Goal: Find specific page/section: Find specific page/section

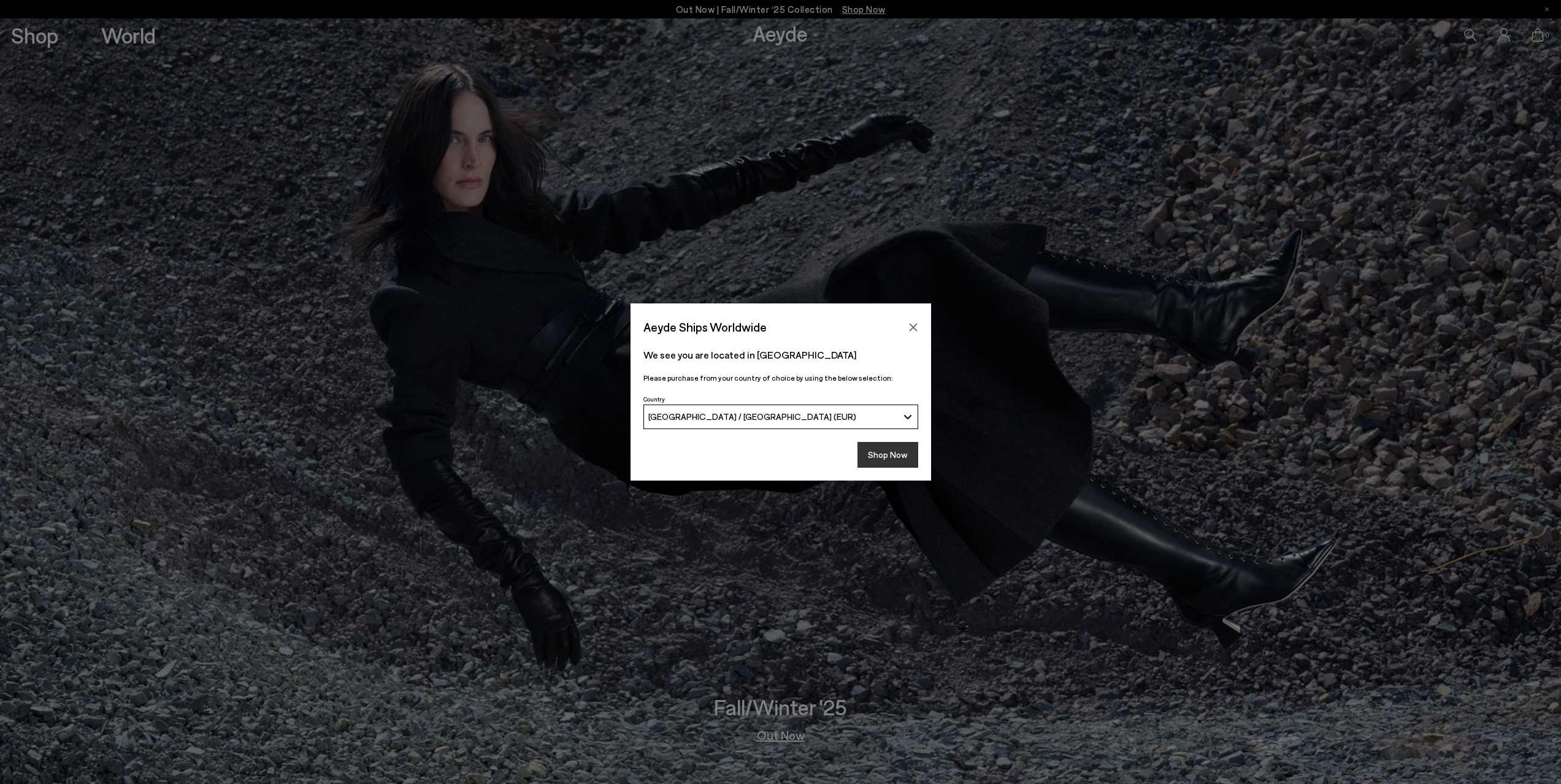
click at [899, 450] on button "Shop Now" at bounding box center [887, 454] width 61 height 26
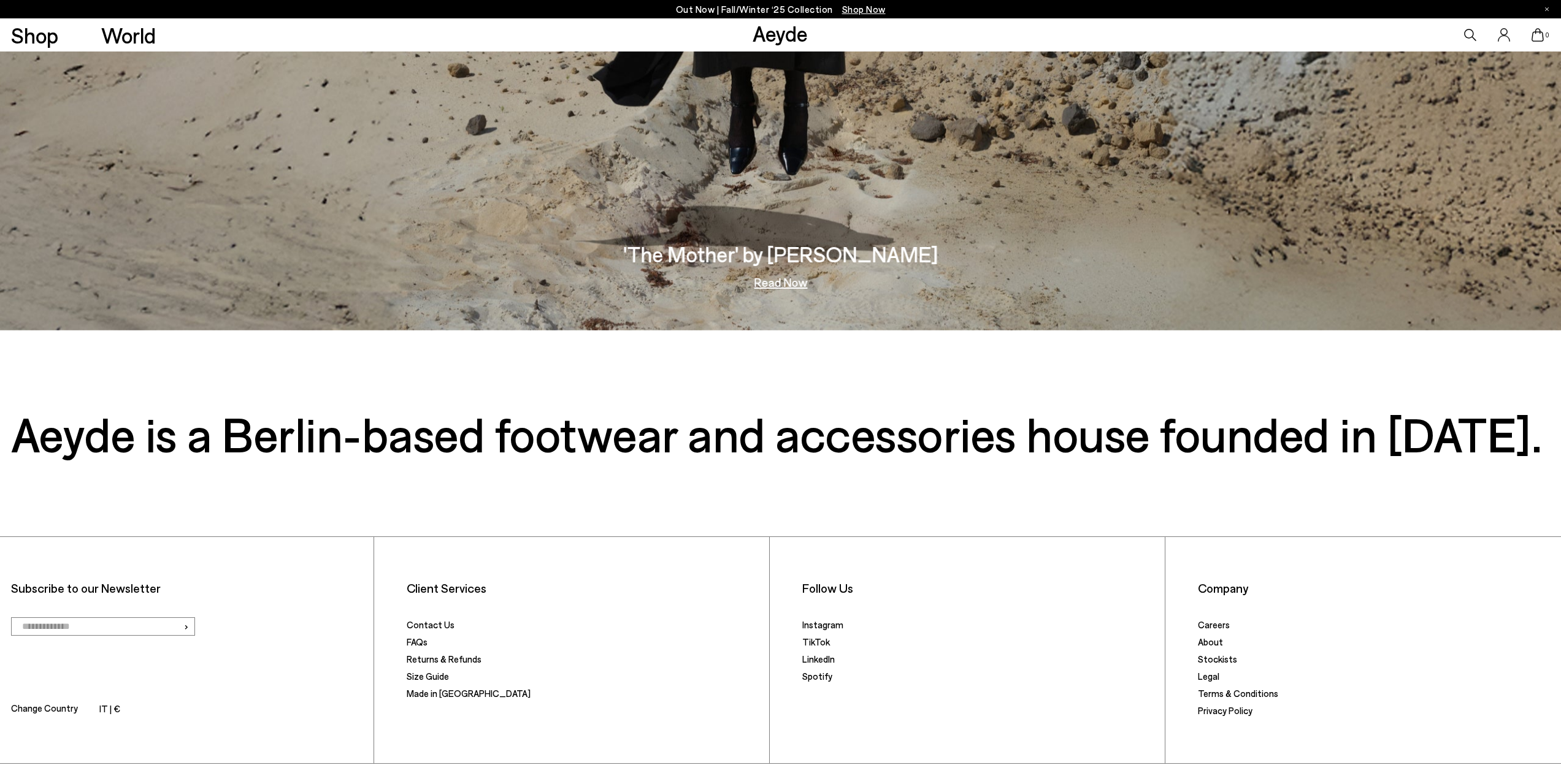
scroll to position [3432, 0]
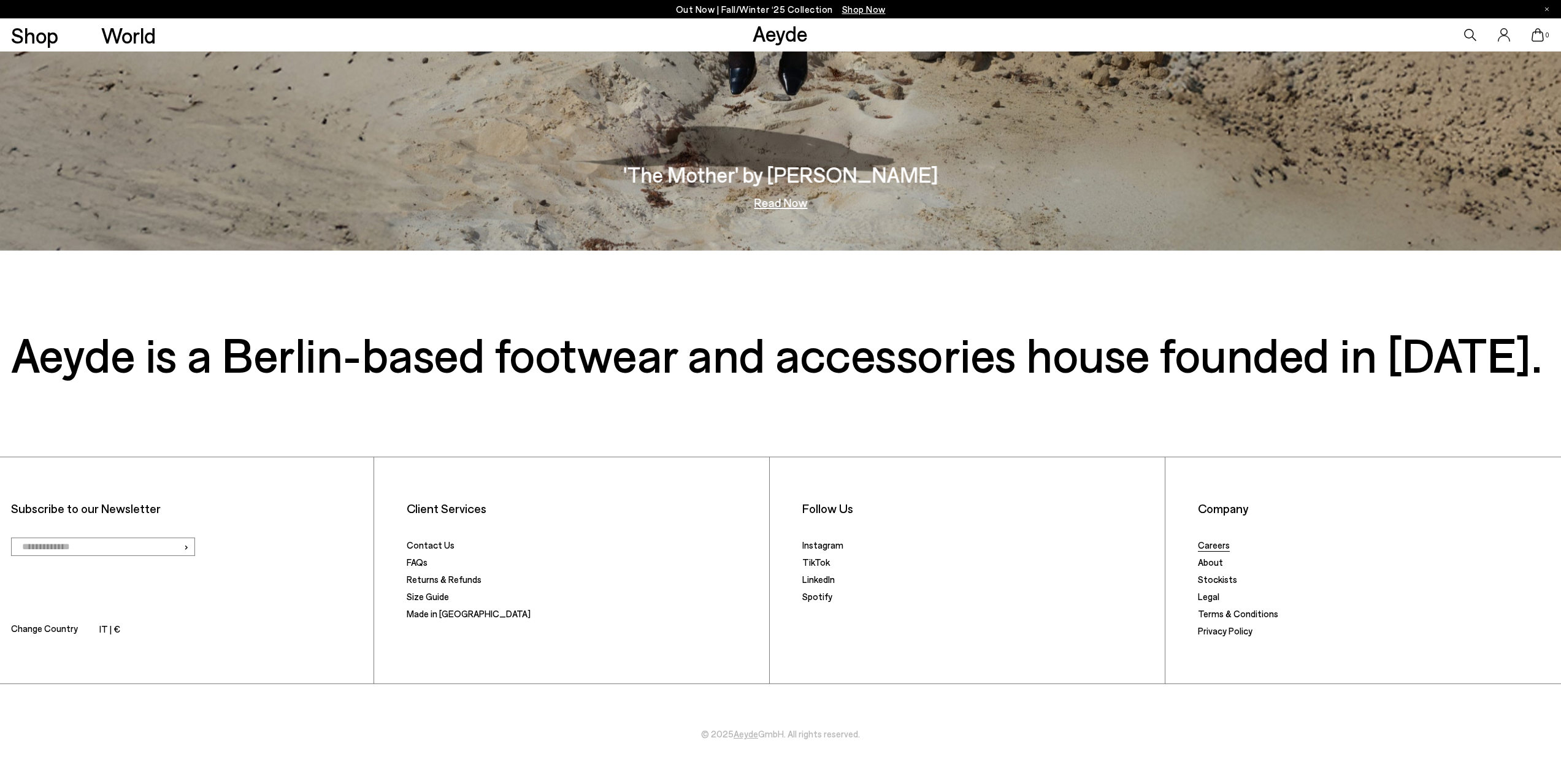
click at [1219, 546] on link "Careers" at bounding box center [1214, 545] width 32 height 11
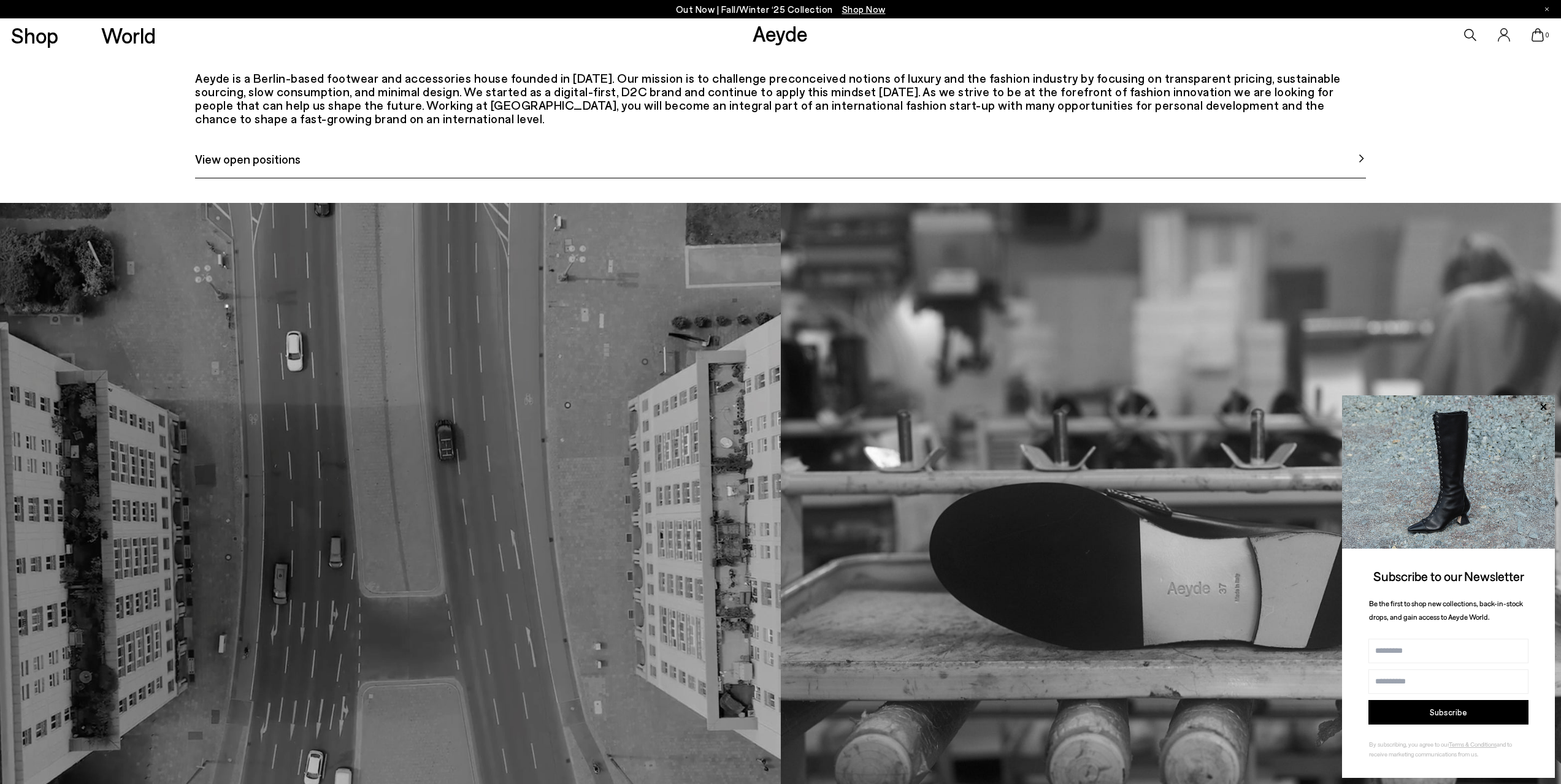
scroll to position [557, 0]
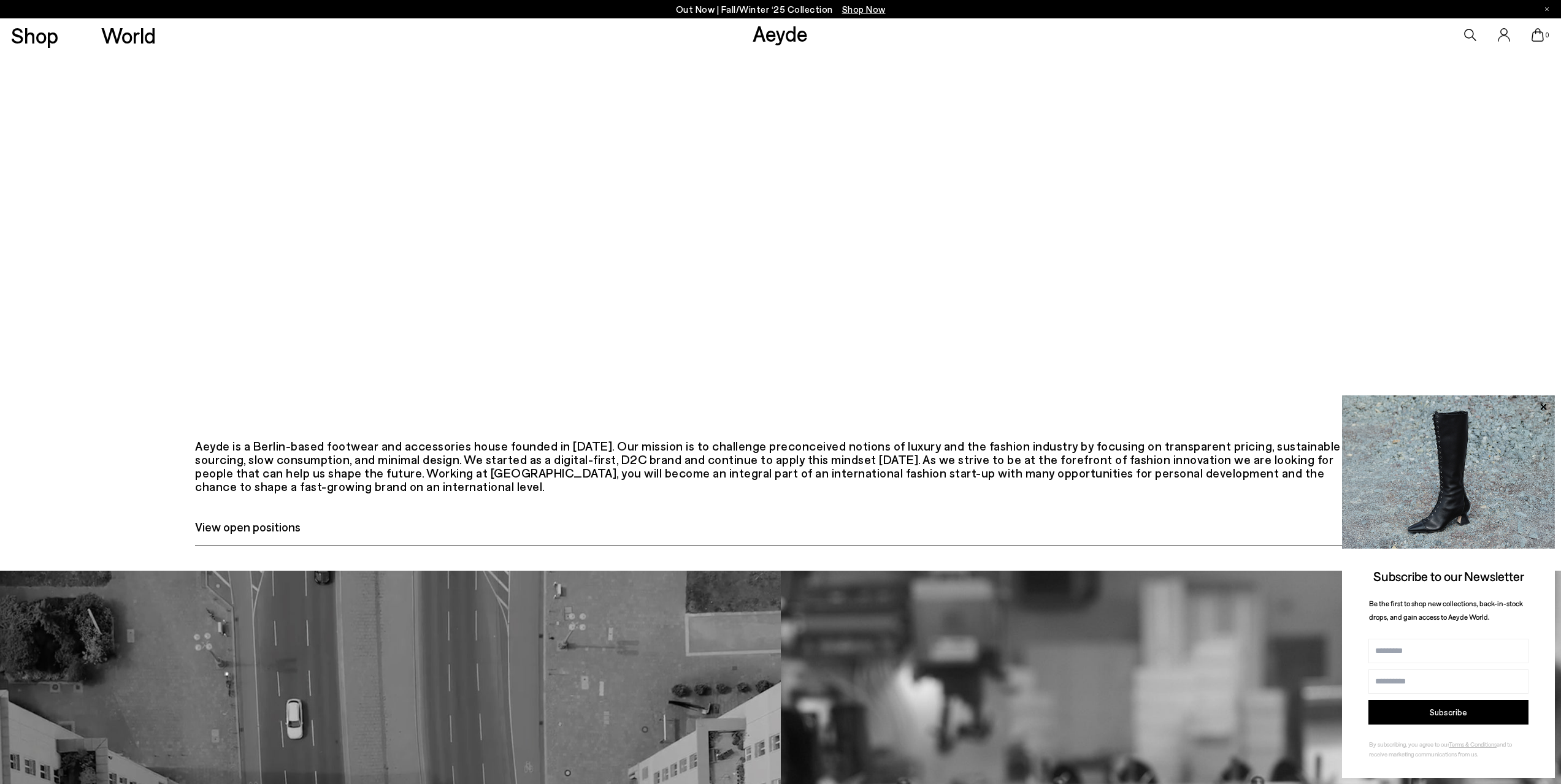
click at [291, 536] on span "View open positions" at bounding box center [248, 526] width 106 height 18
